Goal: Task Accomplishment & Management: Manage account settings

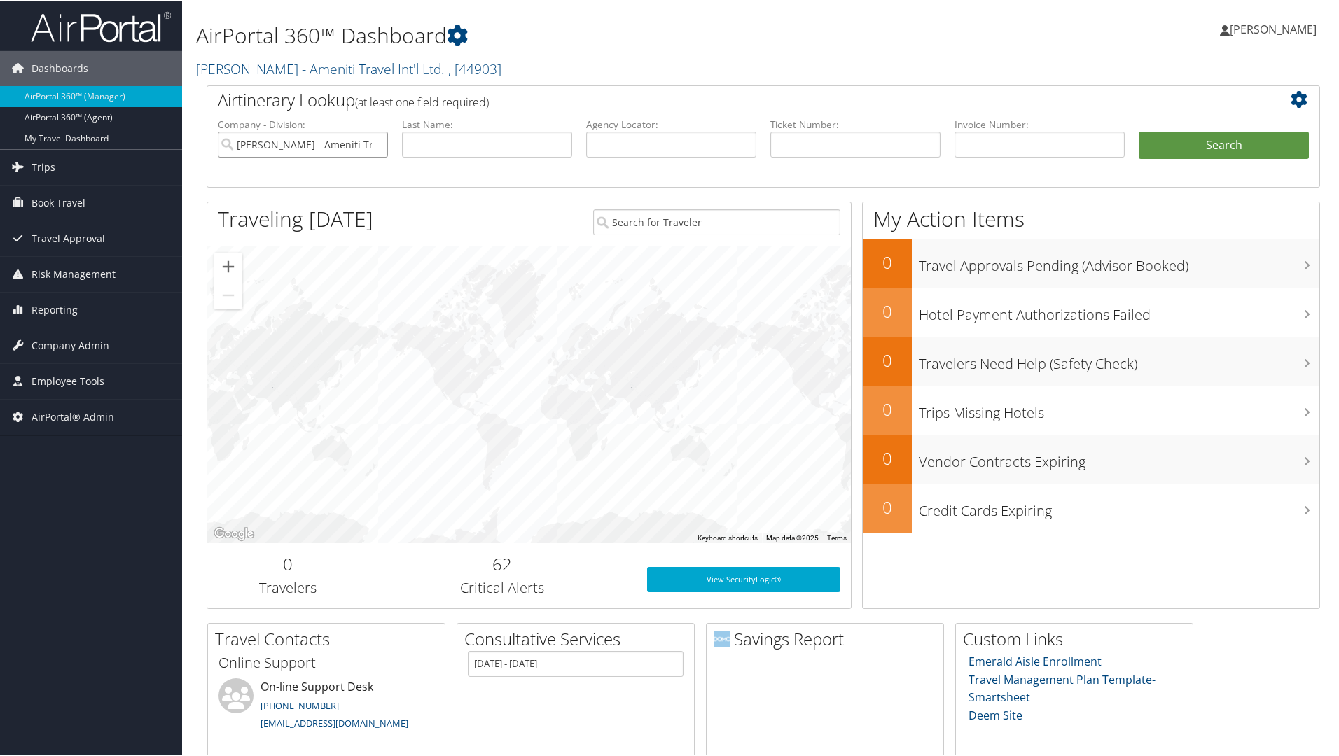
click at [356, 139] on input "Bob Epstein - Ameniti Travel Int'l Ltd." at bounding box center [303, 143] width 170 height 26
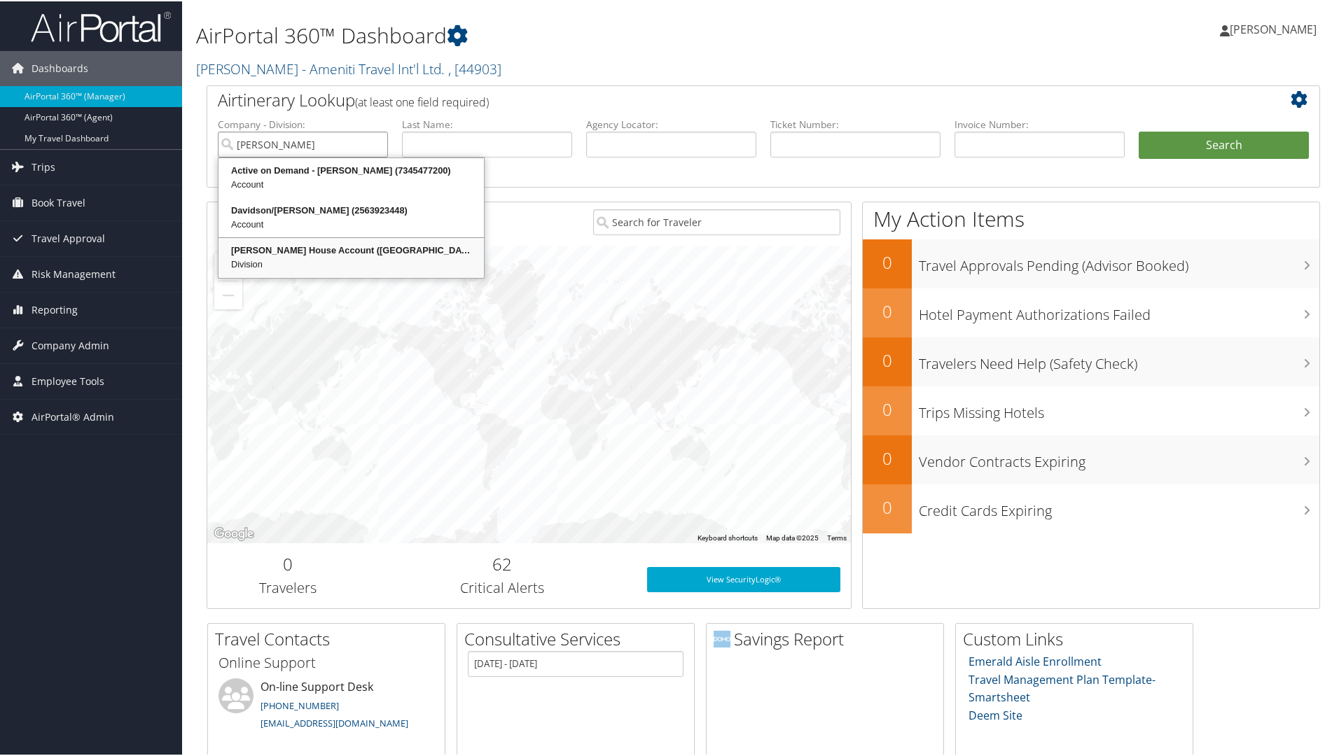
click at [350, 262] on div "Division" at bounding box center [351, 263] width 261 height 14
type input "Gigi Becker House Account"
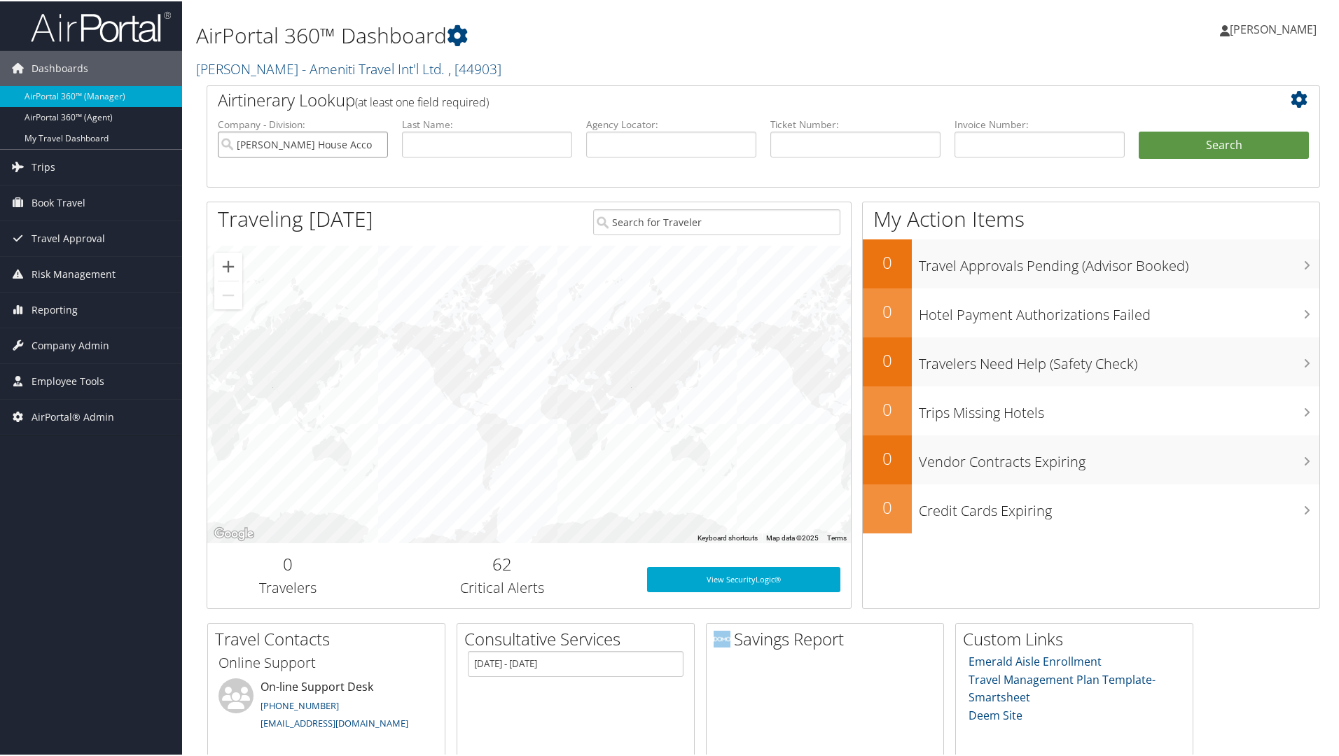
click at [376, 143] on input "Gigi Becker House Account" at bounding box center [303, 143] width 170 height 26
click at [705, 152] on input "text" at bounding box center [671, 143] width 170 height 26
type input "lvmlhk"
click at [1139, 130] on button "Search" at bounding box center [1224, 144] width 170 height 28
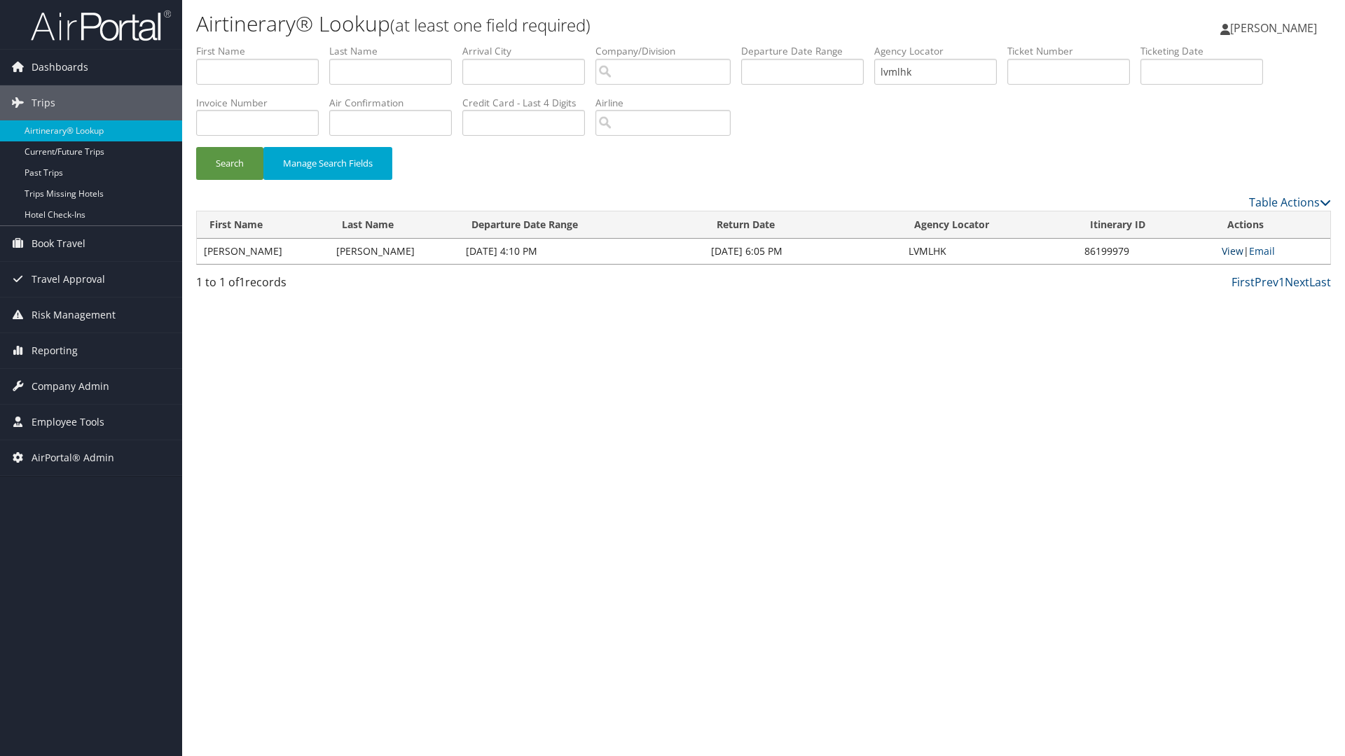
click at [1238, 248] on link "View" at bounding box center [1233, 250] width 22 height 13
click at [1226, 249] on link "View" at bounding box center [1233, 250] width 22 height 13
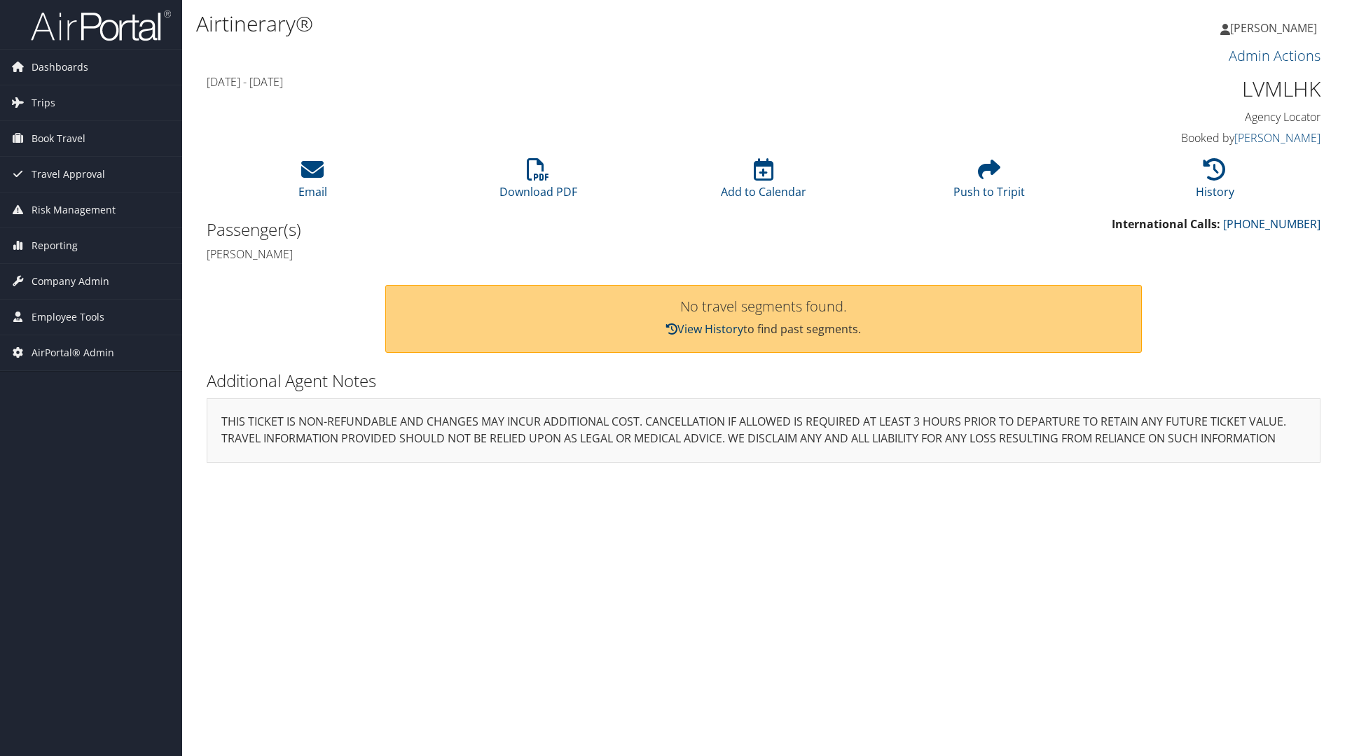
click at [719, 326] on link "View History" at bounding box center [704, 329] width 77 height 15
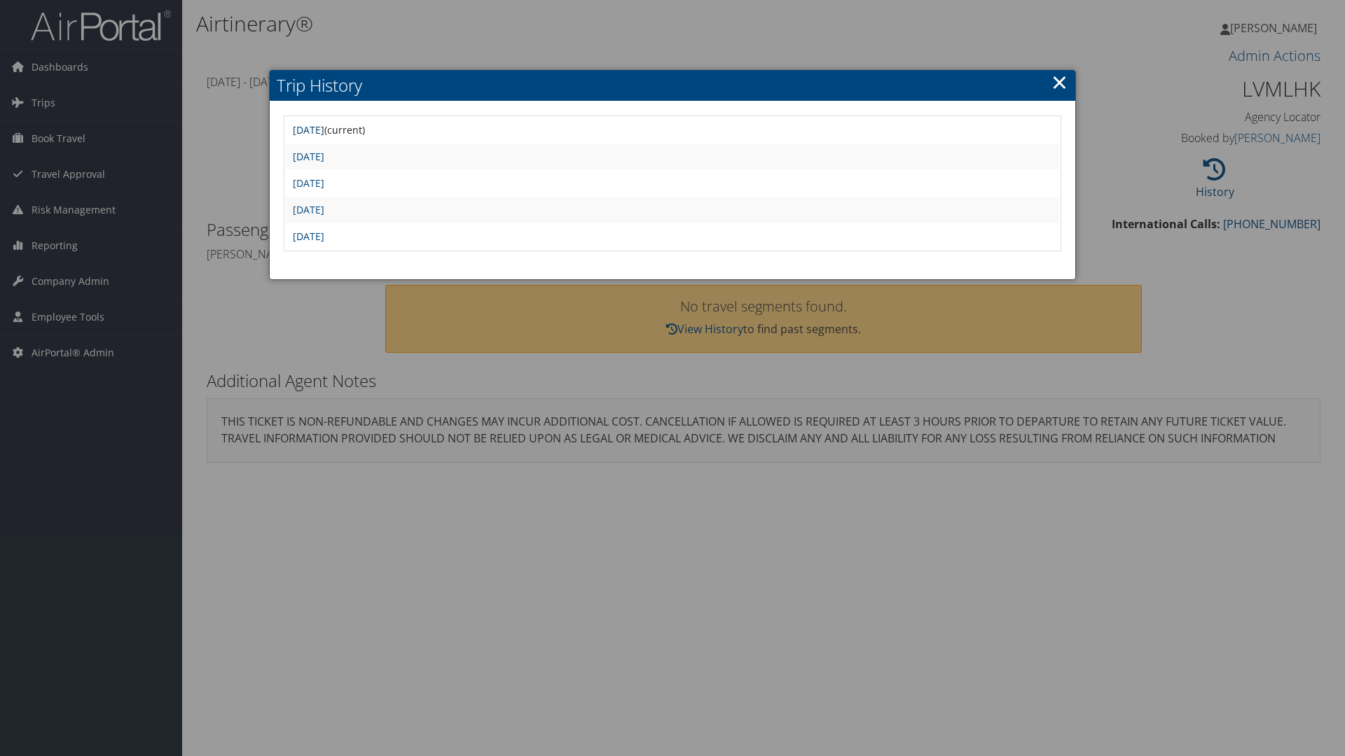
click at [324, 125] on link "Wed Sep 10 13:45:57 MDT 2025" at bounding box center [309, 129] width 32 height 13
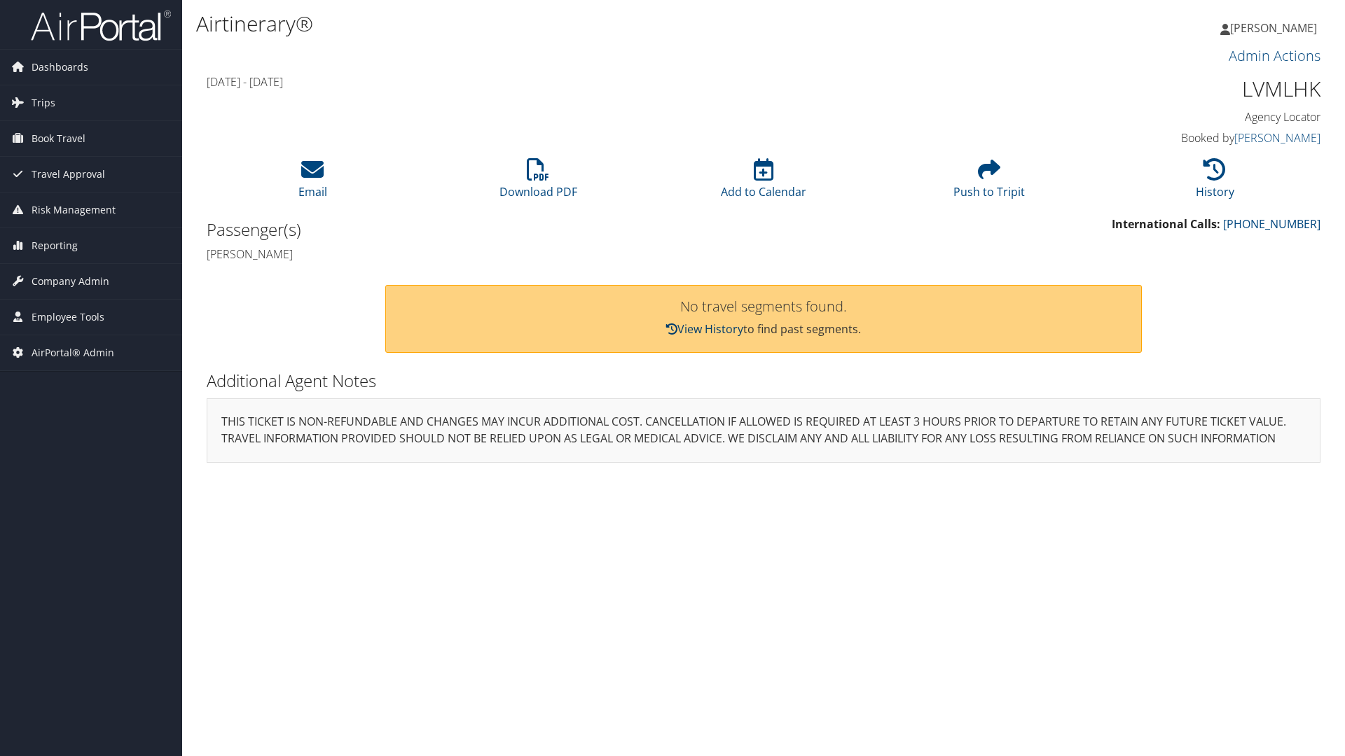
click at [684, 326] on link "View History" at bounding box center [704, 329] width 77 height 15
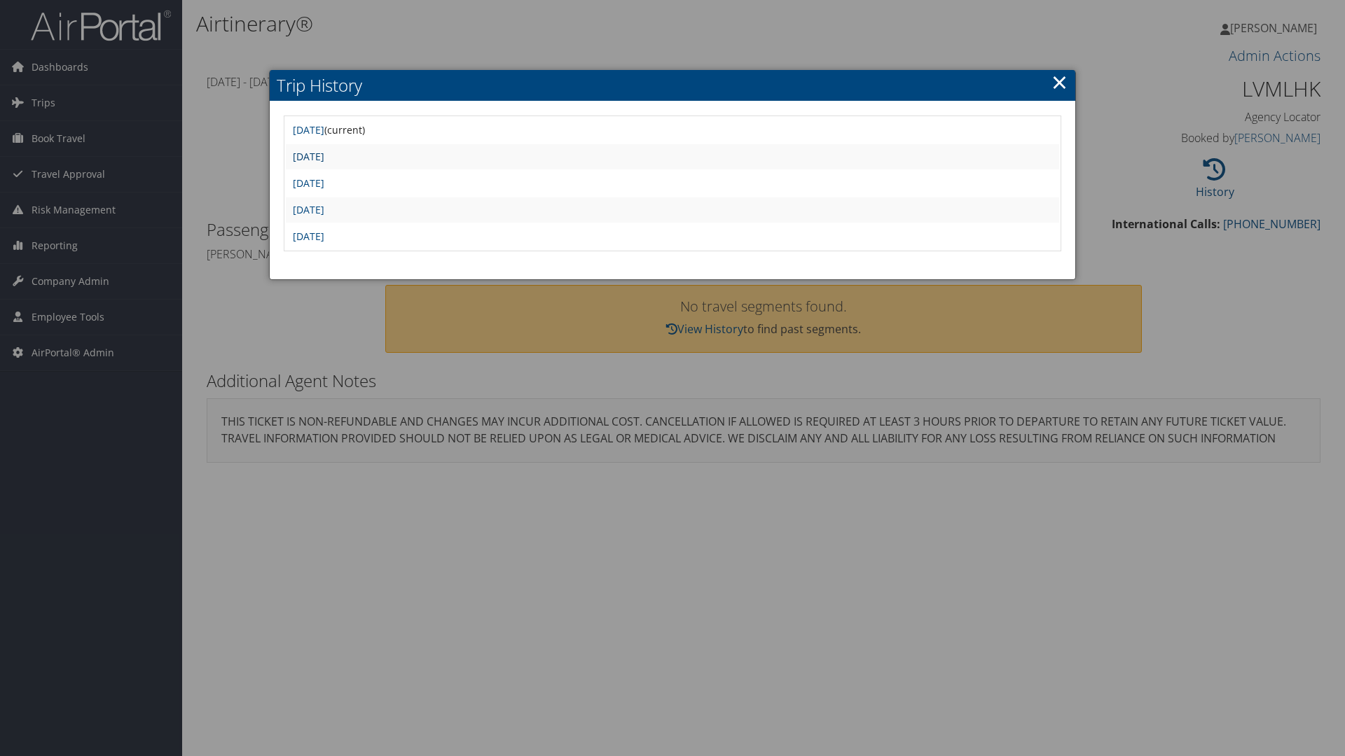
click at [324, 155] on link "Tue Sep 9 20:30:51 MDT 2025" at bounding box center [309, 156] width 32 height 13
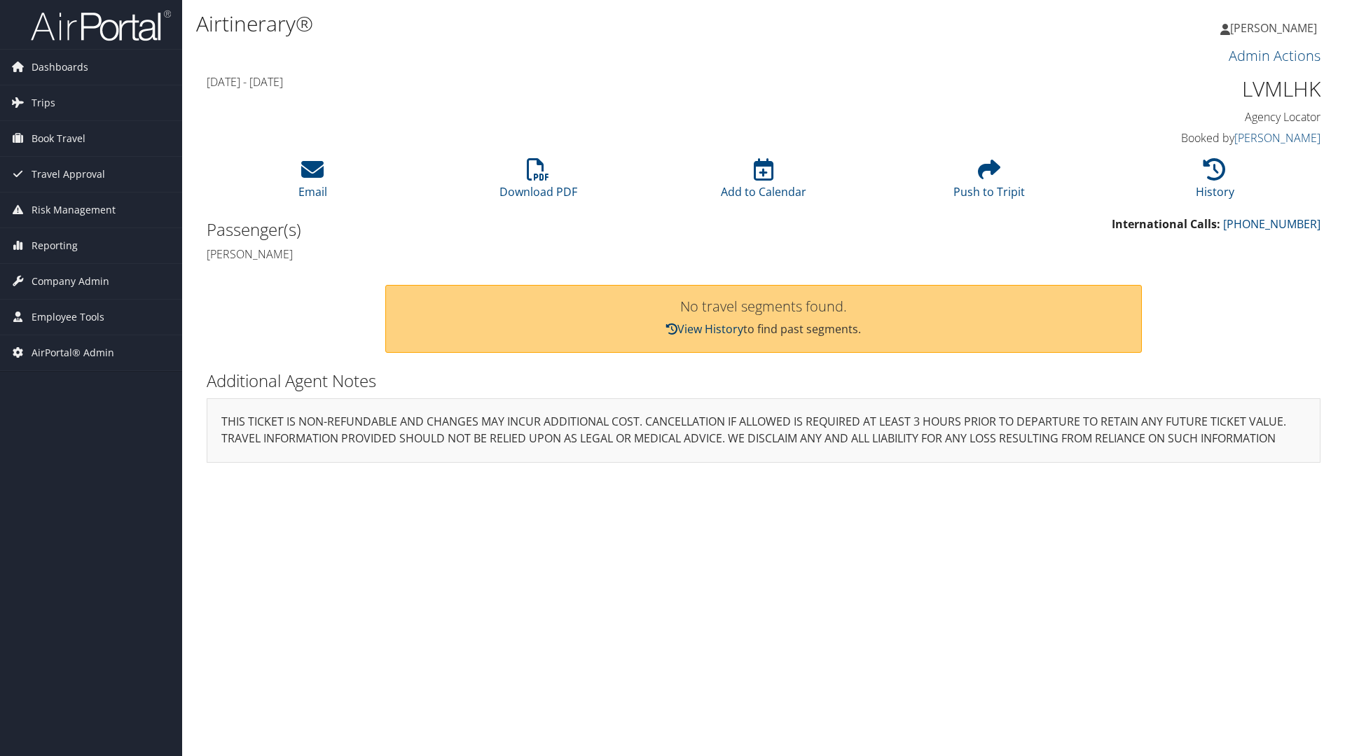
click at [698, 330] on link "View History" at bounding box center [704, 329] width 77 height 15
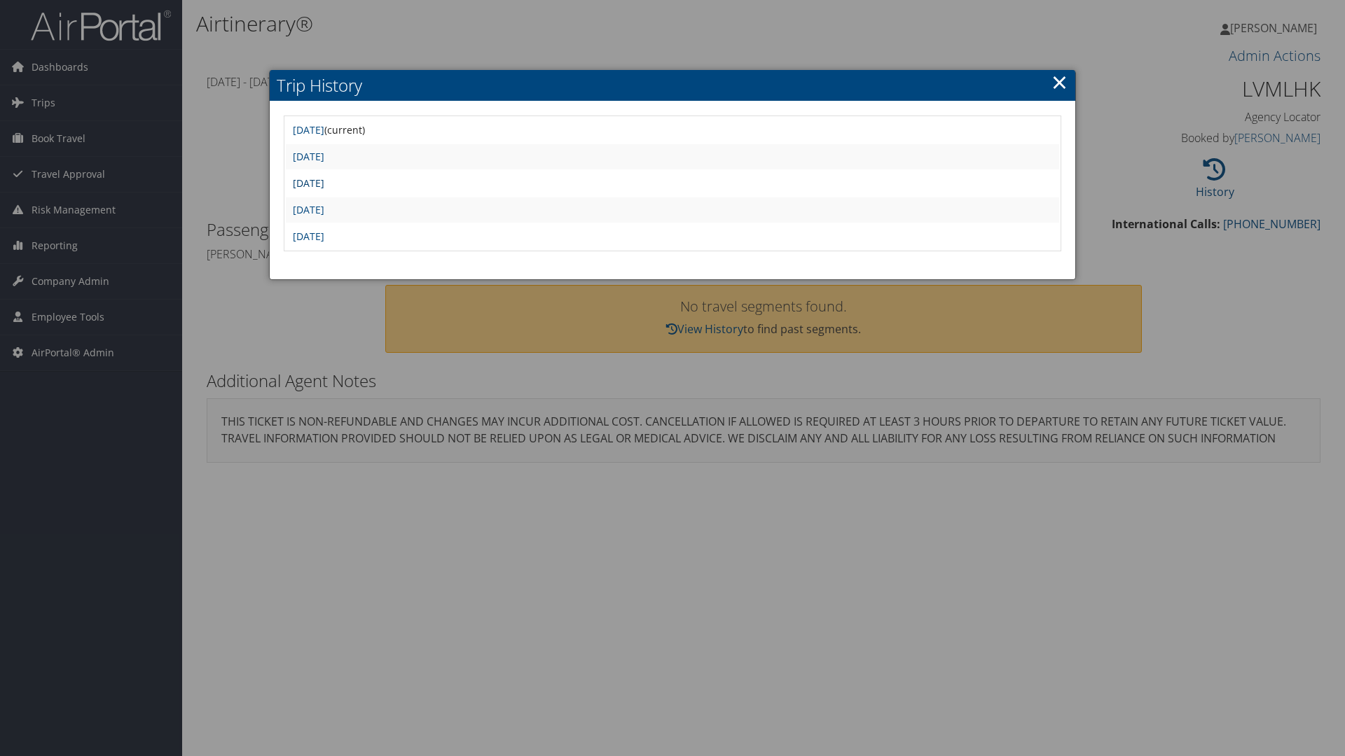
click at [324, 186] on link "[DATE]" at bounding box center [309, 183] width 32 height 13
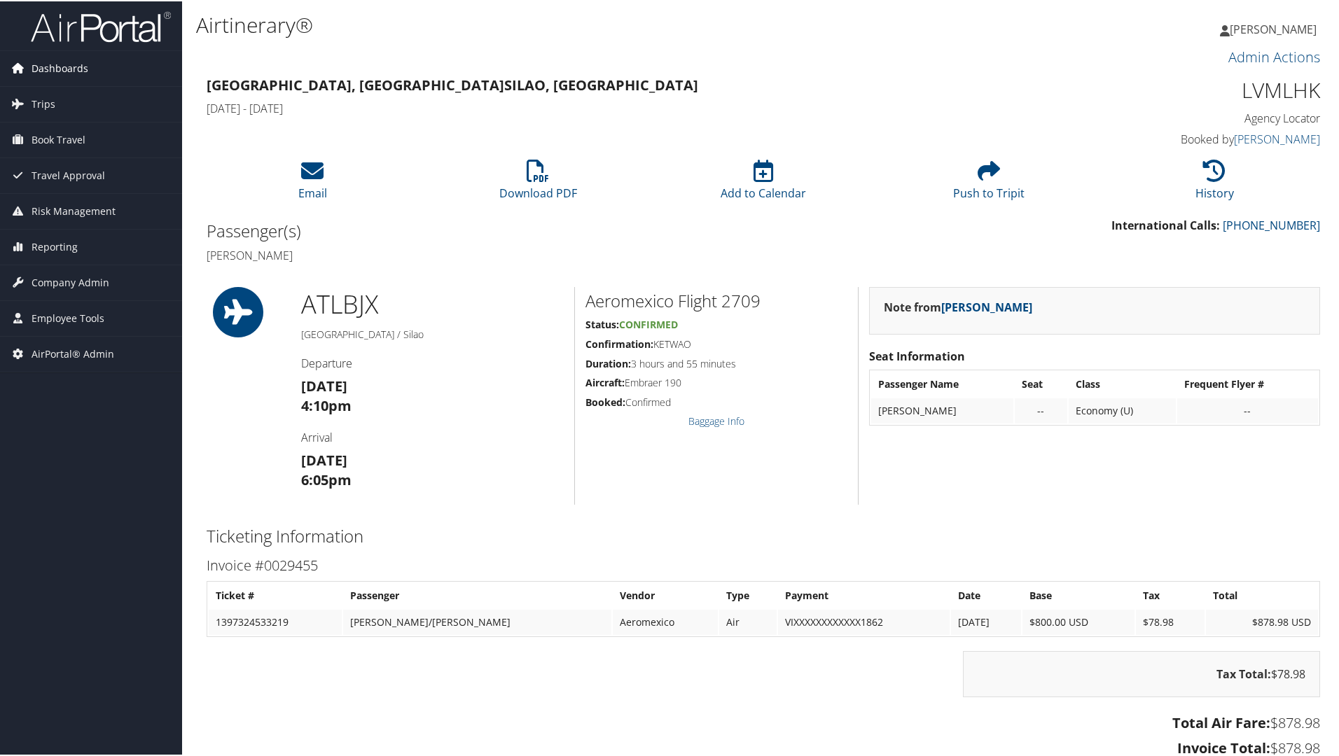
drag, startPoint x: 41, startPoint y: 64, endPoint x: 53, endPoint y: 76, distance: 17.3
click at [41, 63] on span "Dashboards" at bounding box center [60, 67] width 57 height 35
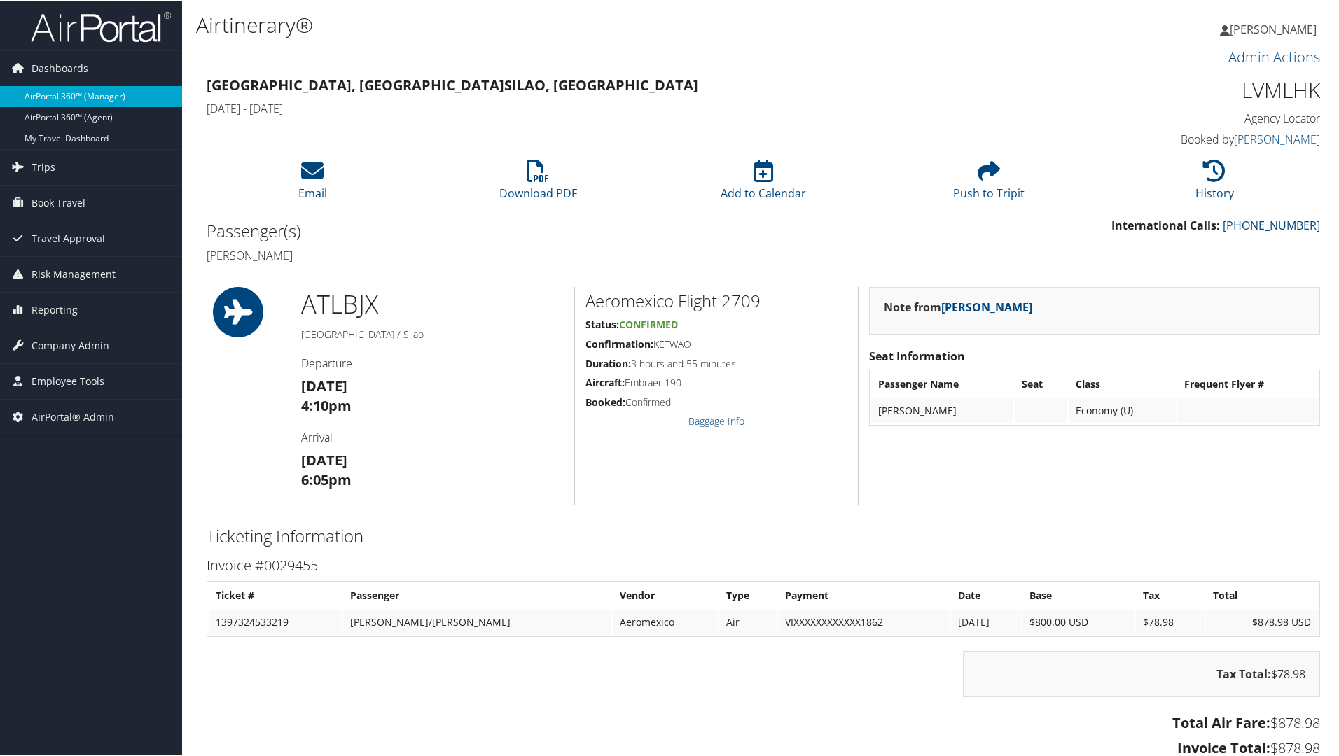
click at [69, 90] on link "AirPortal 360™ (Manager)" at bounding box center [91, 95] width 182 height 21
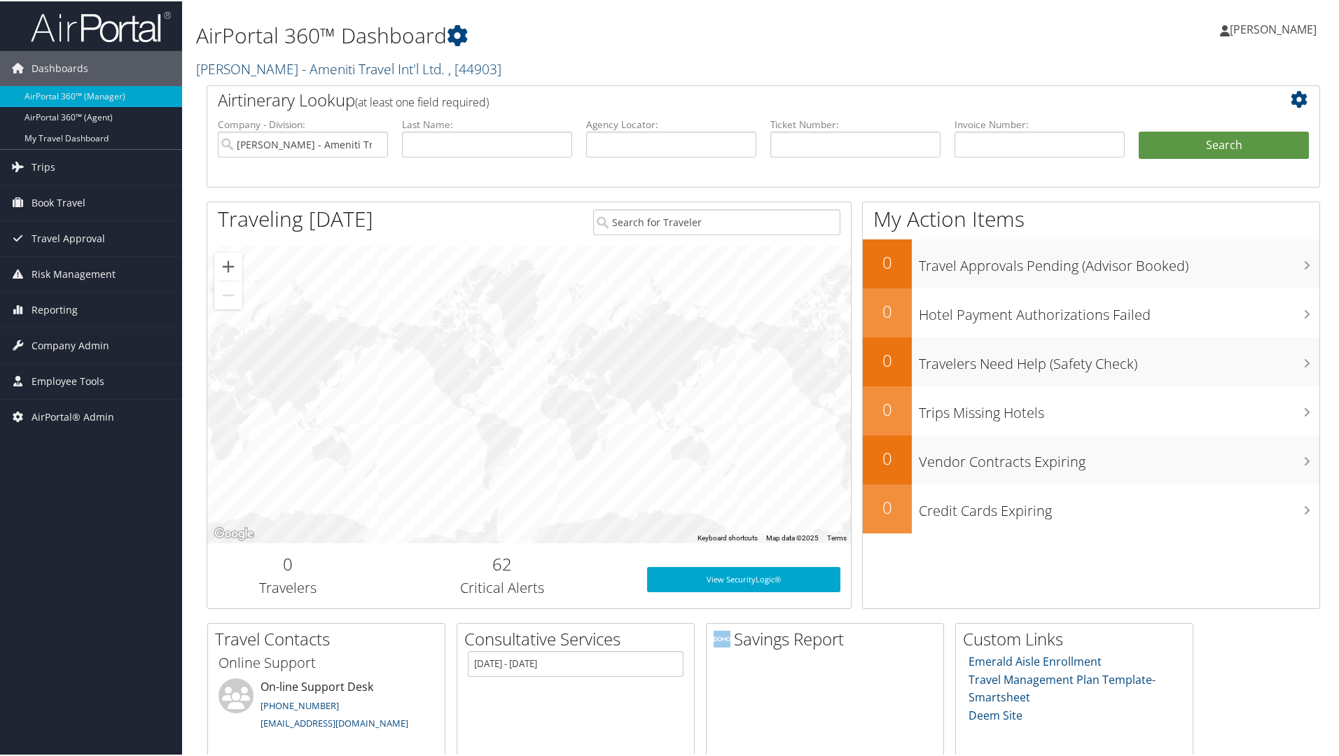
click at [372, 58] on link "Bob Epstein - Ameniti Travel Int'l Ltd. , [ 44903 ]" at bounding box center [348, 67] width 305 height 19
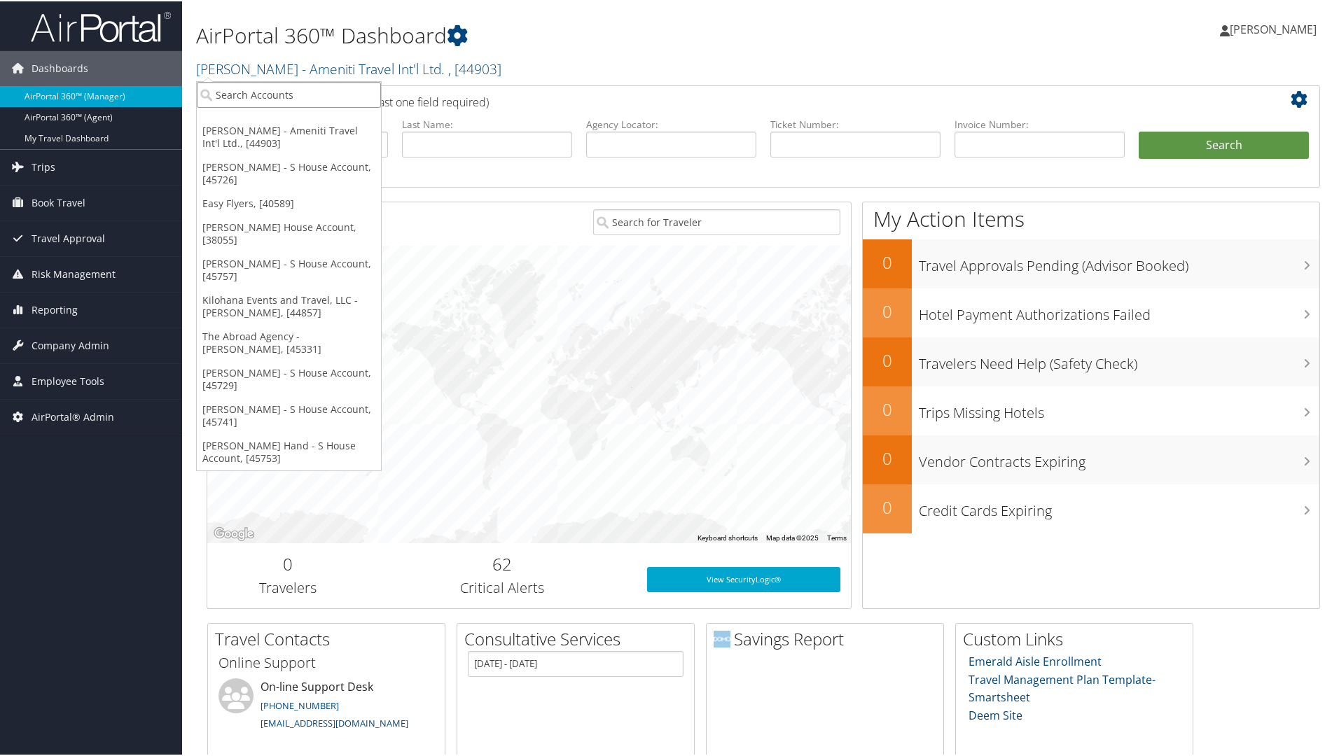
click at [329, 85] on input "search" at bounding box center [289, 94] width 184 height 26
paste input "9177444335"
type input "9177444335"
click at [306, 118] on div "Easy Flyers (9177444335), [40589]" at bounding box center [301, 119] width 224 height 13
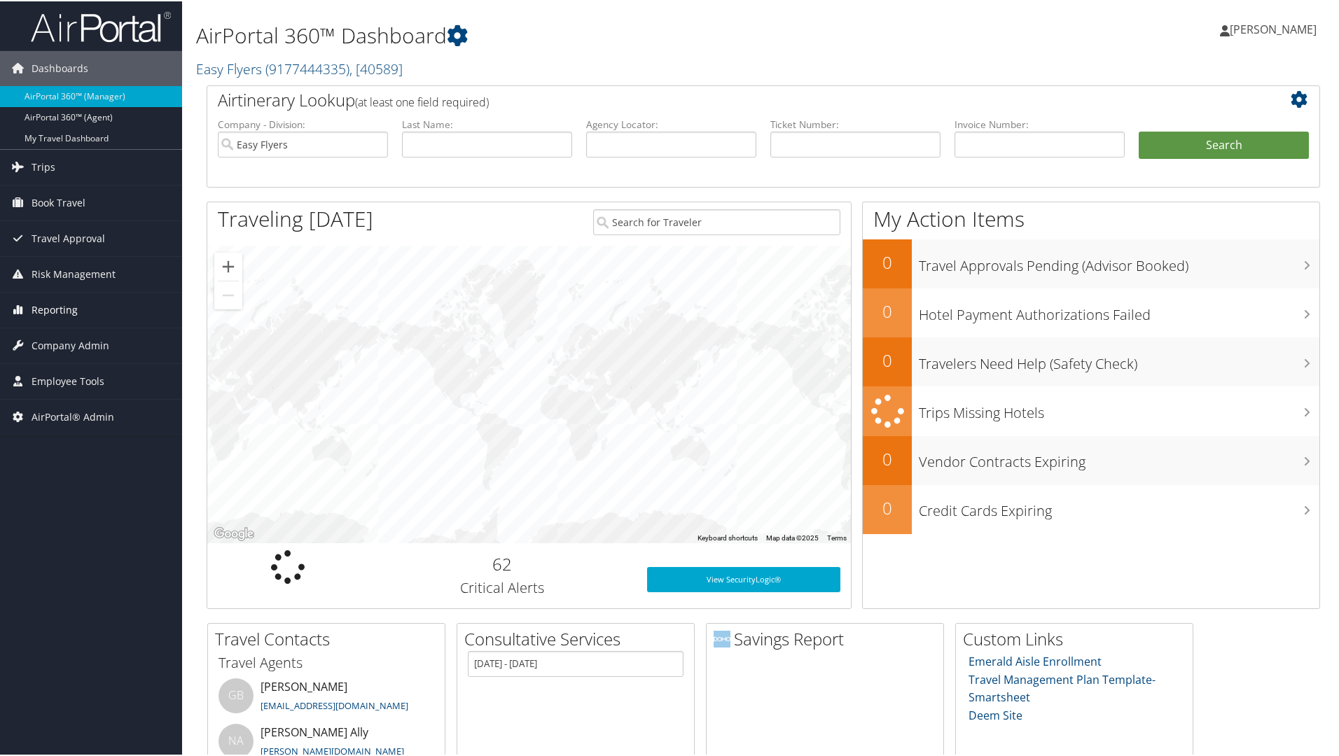
click at [56, 303] on span "Reporting" at bounding box center [55, 308] width 46 height 35
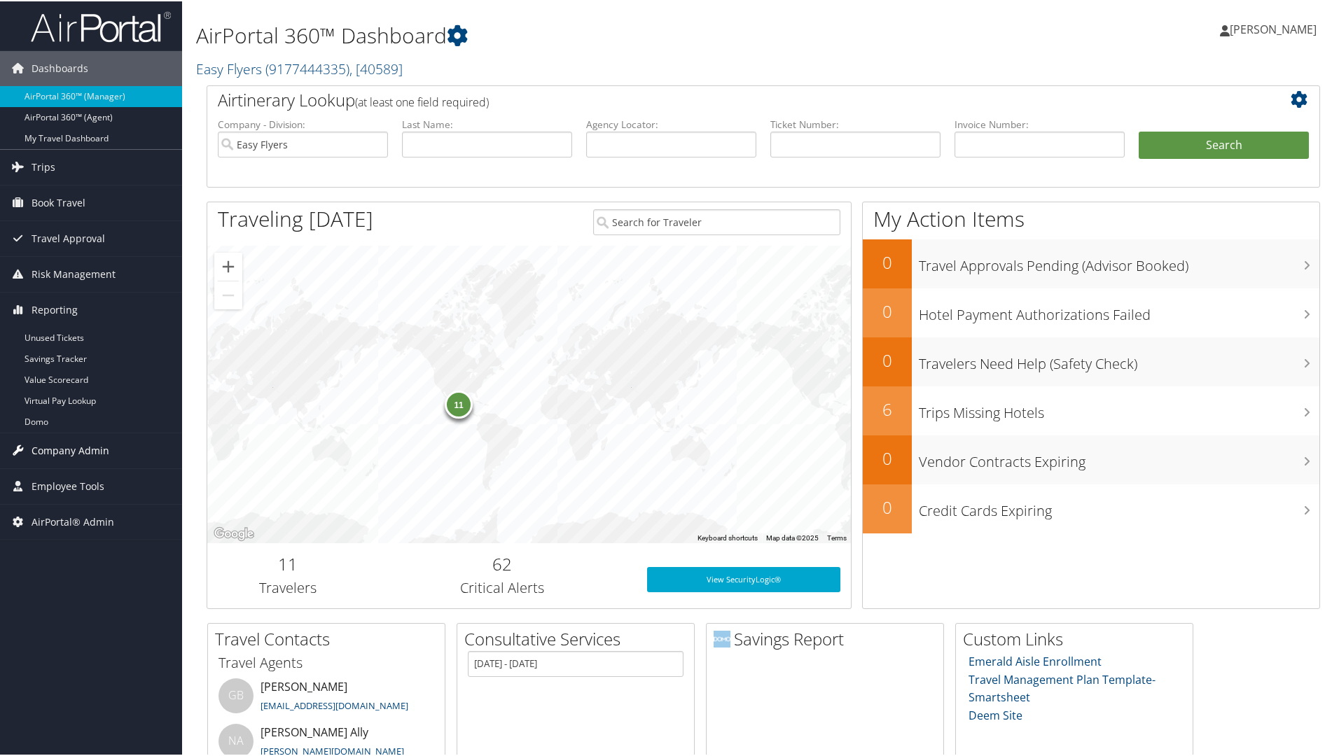
click at [53, 445] on span "Company Admin" at bounding box center [71, 449] width 78 height 35
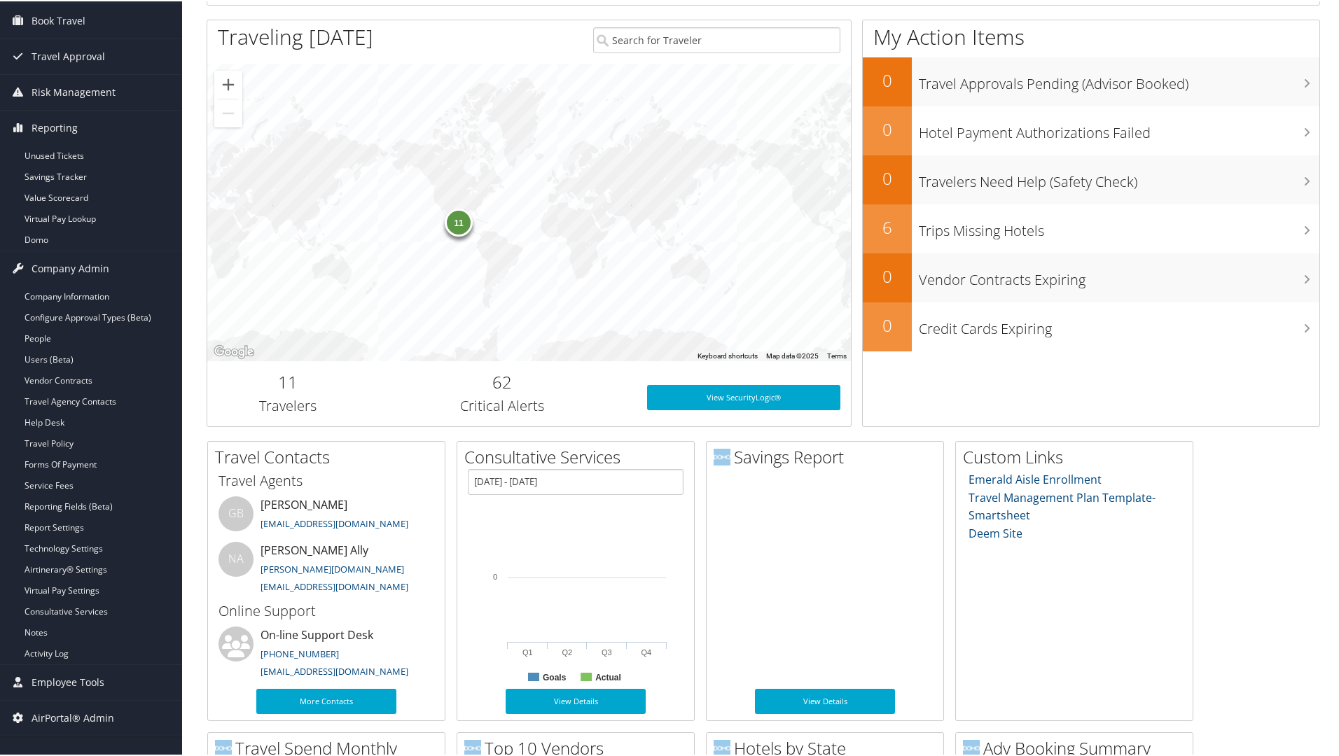
scroll to position [210, 0]
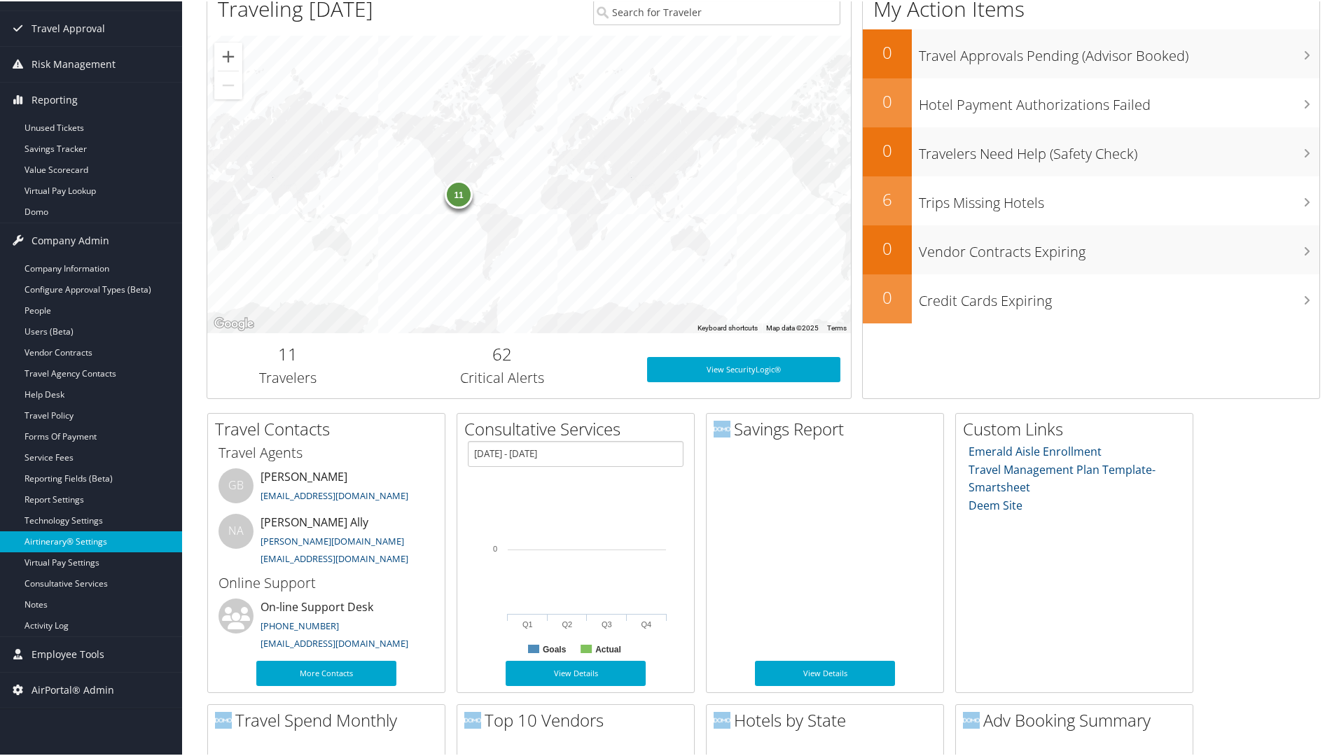
click at [71, 539] on link "Airtinerary® Settings" at bounding box center [91, 540] width 182 height 21
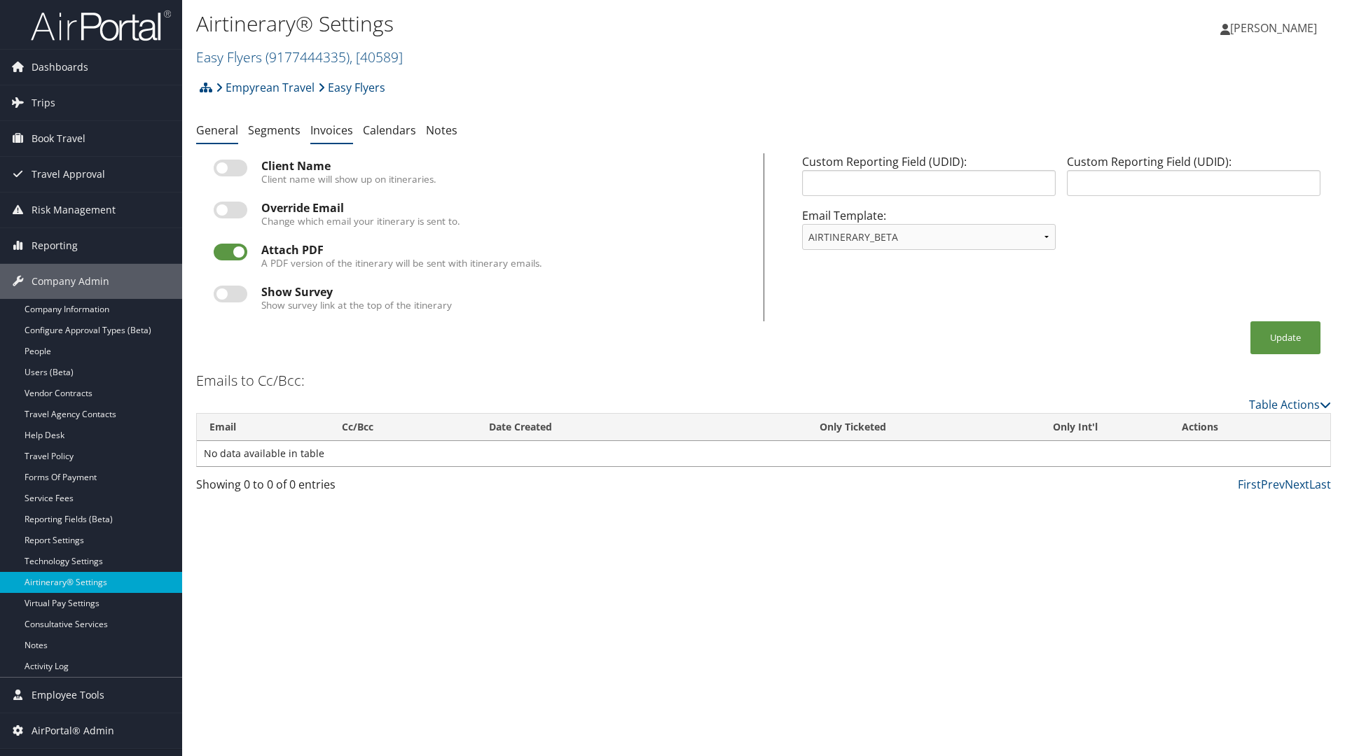
click at [331, 130] on link "Invoices" at bounding box center [331, 130] width 43 height 15
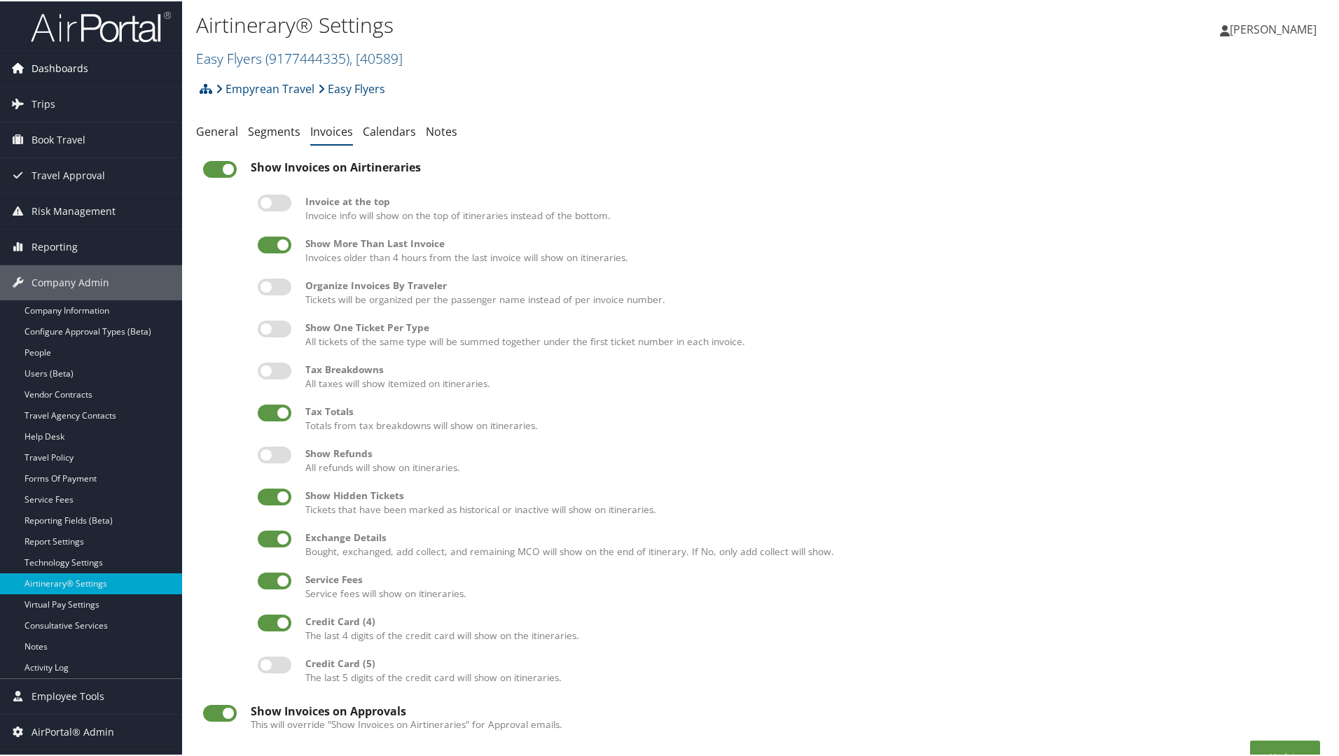
click at [55, 68] on span "Dashboards" at bounding box center [60, 67] width 57 height 35
